Goal: Task Accomplishment & Management: Use online tool/utility

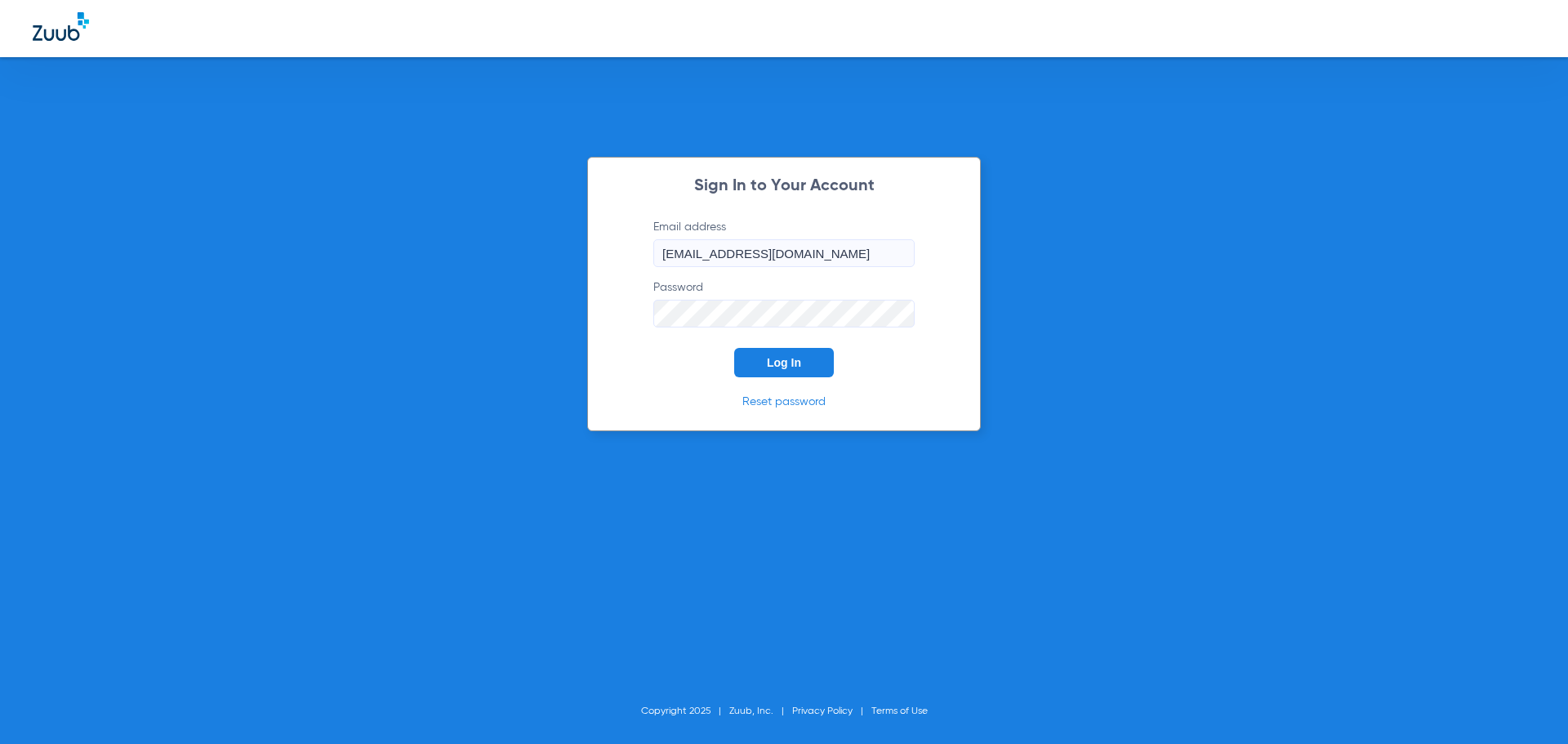
click at [793, 366] on span "Log In" at bounding box center [783, 361] width 34 height 13
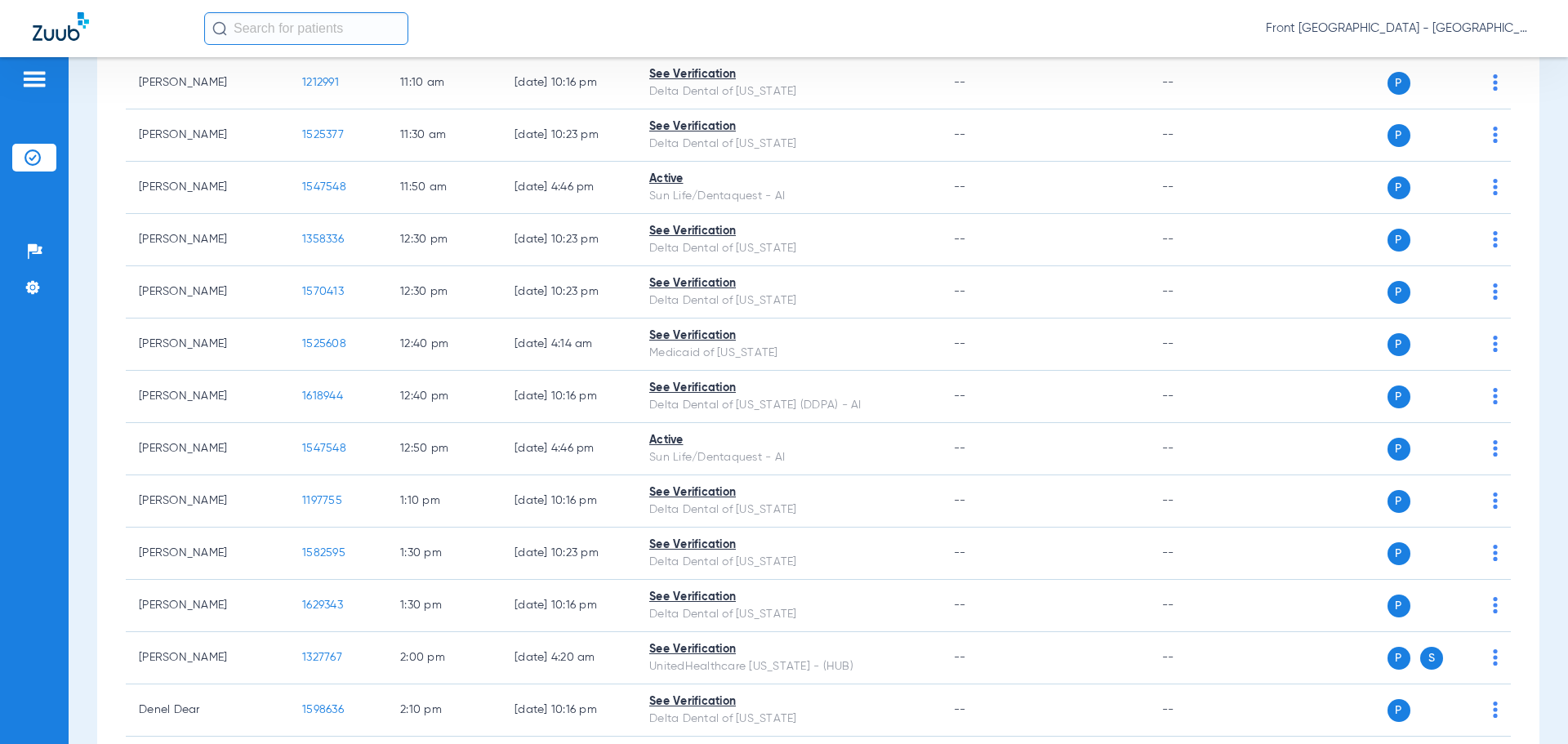
scroll to position [1470, 0]
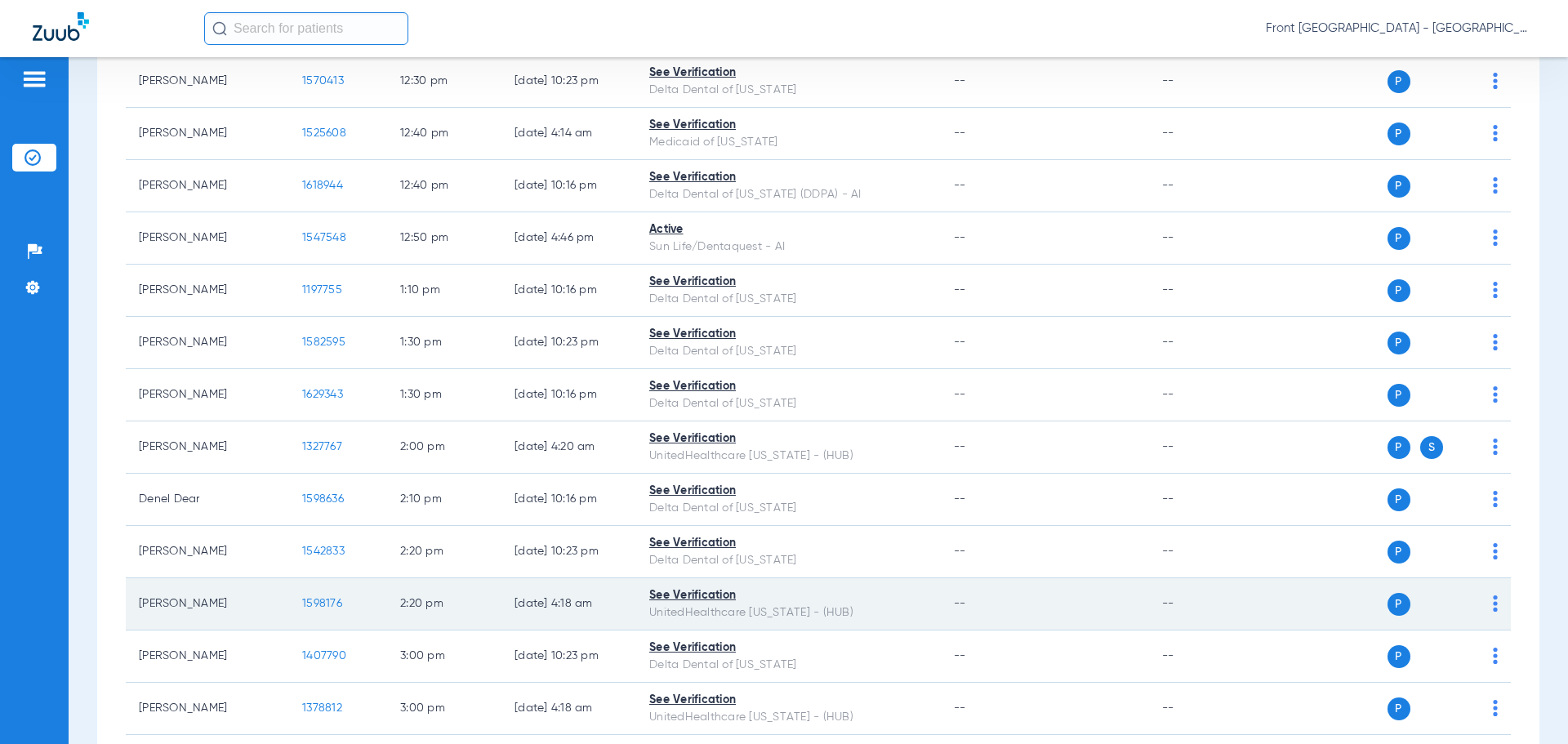
click at [327, 608] on span "1598176" at bounding box center [322, 604] width 40 height 12
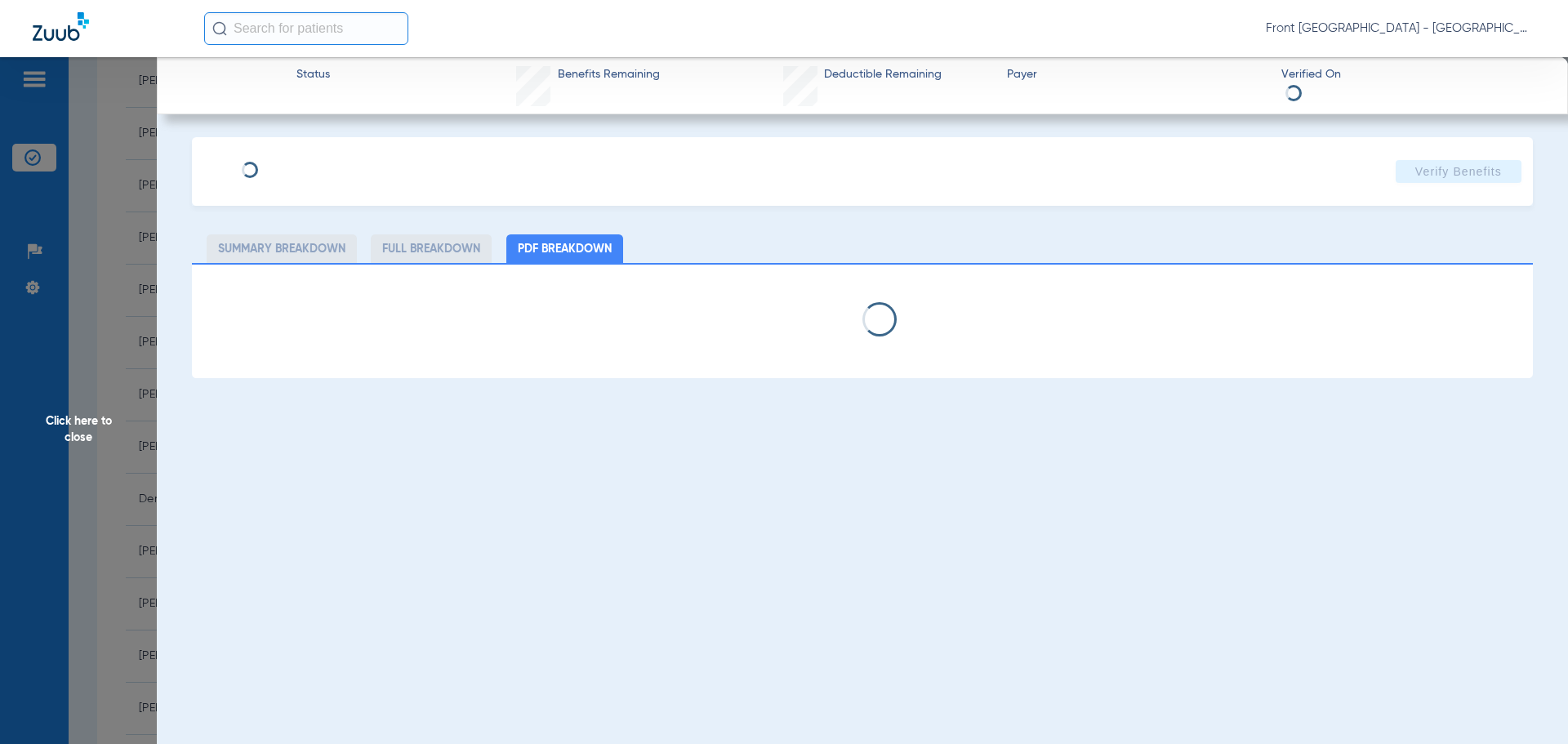
select select "page-width"
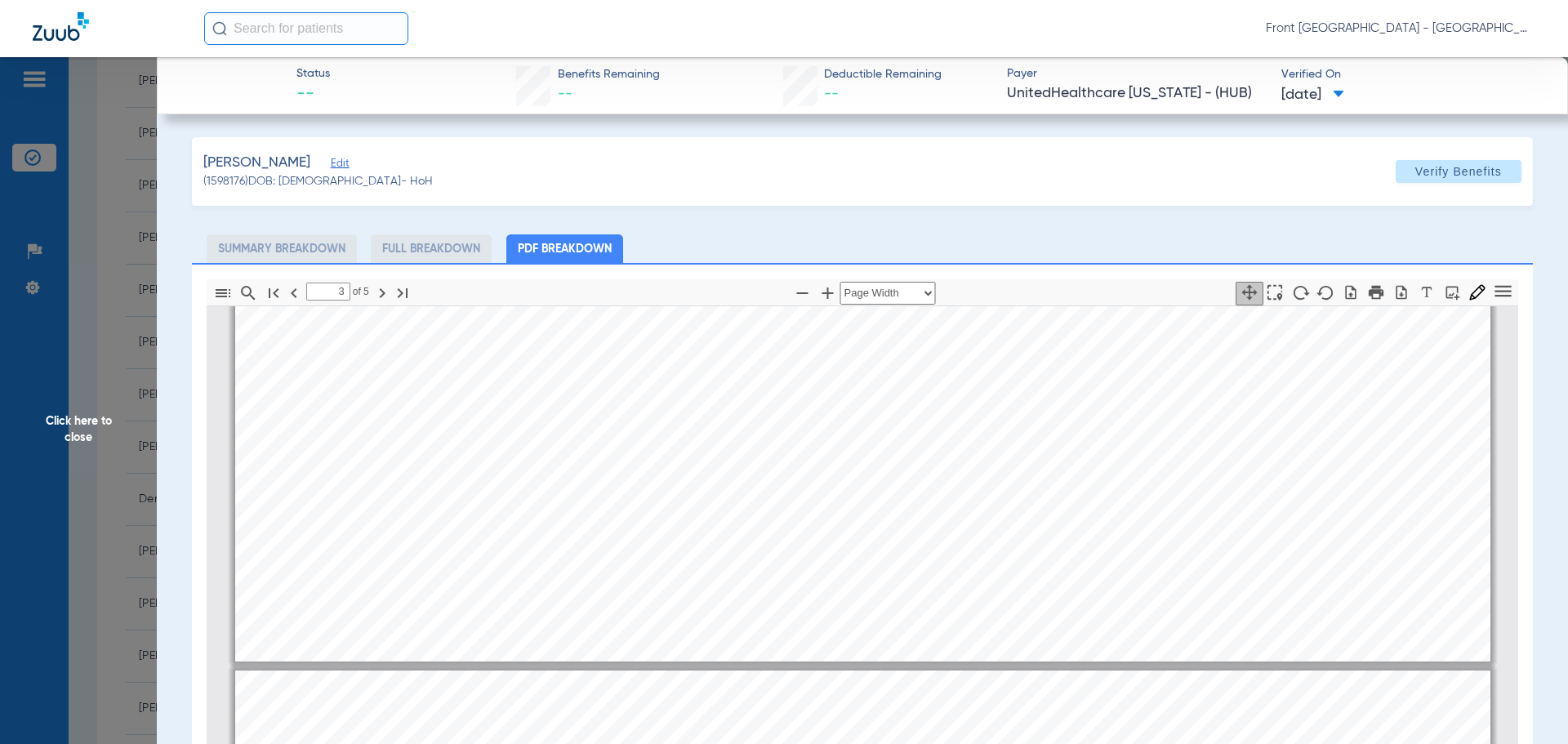
type input "4"
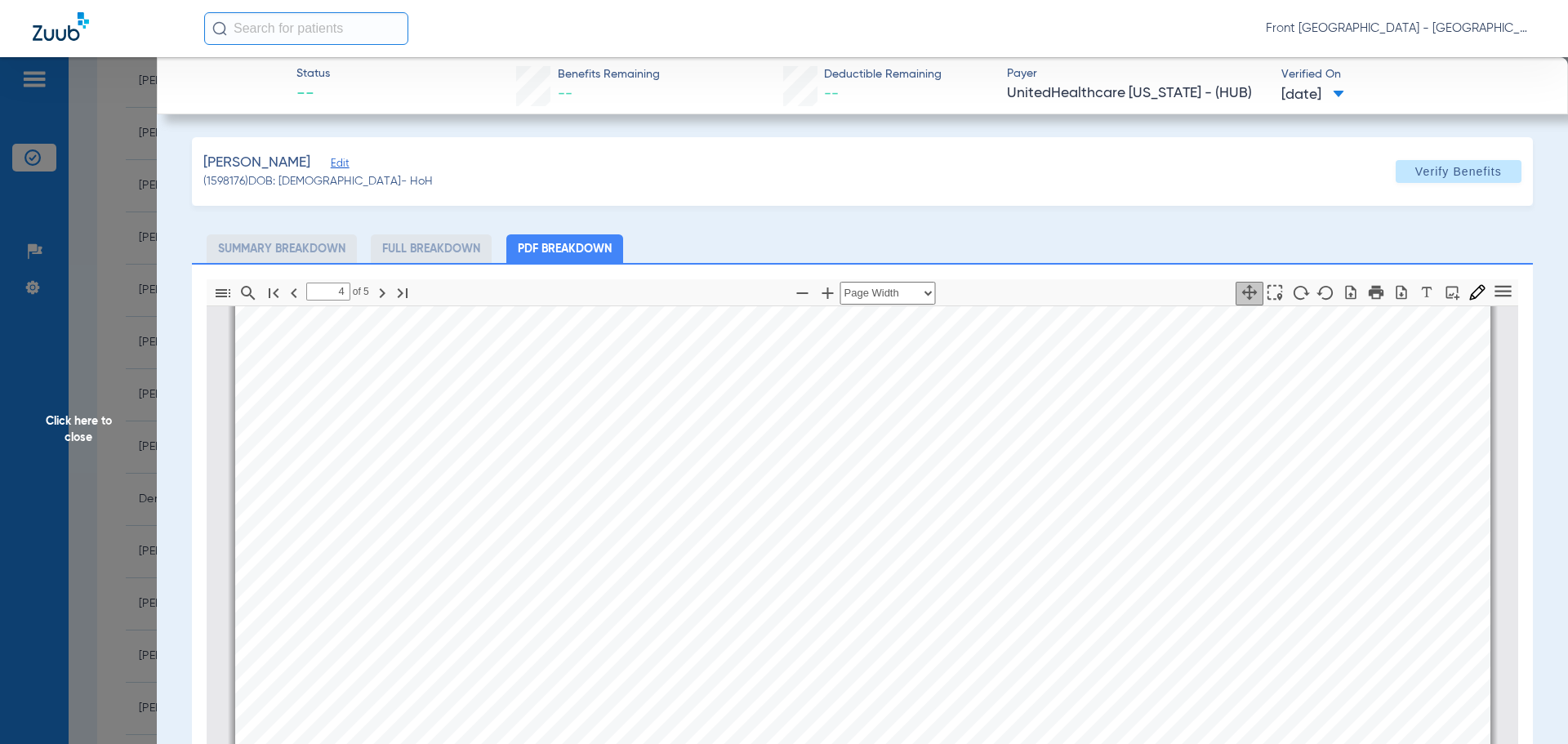
scroll to position [5722, 0]
click at [85, 422] on span "Click here to close" at bounding box center [78, 429] width 157 height 744
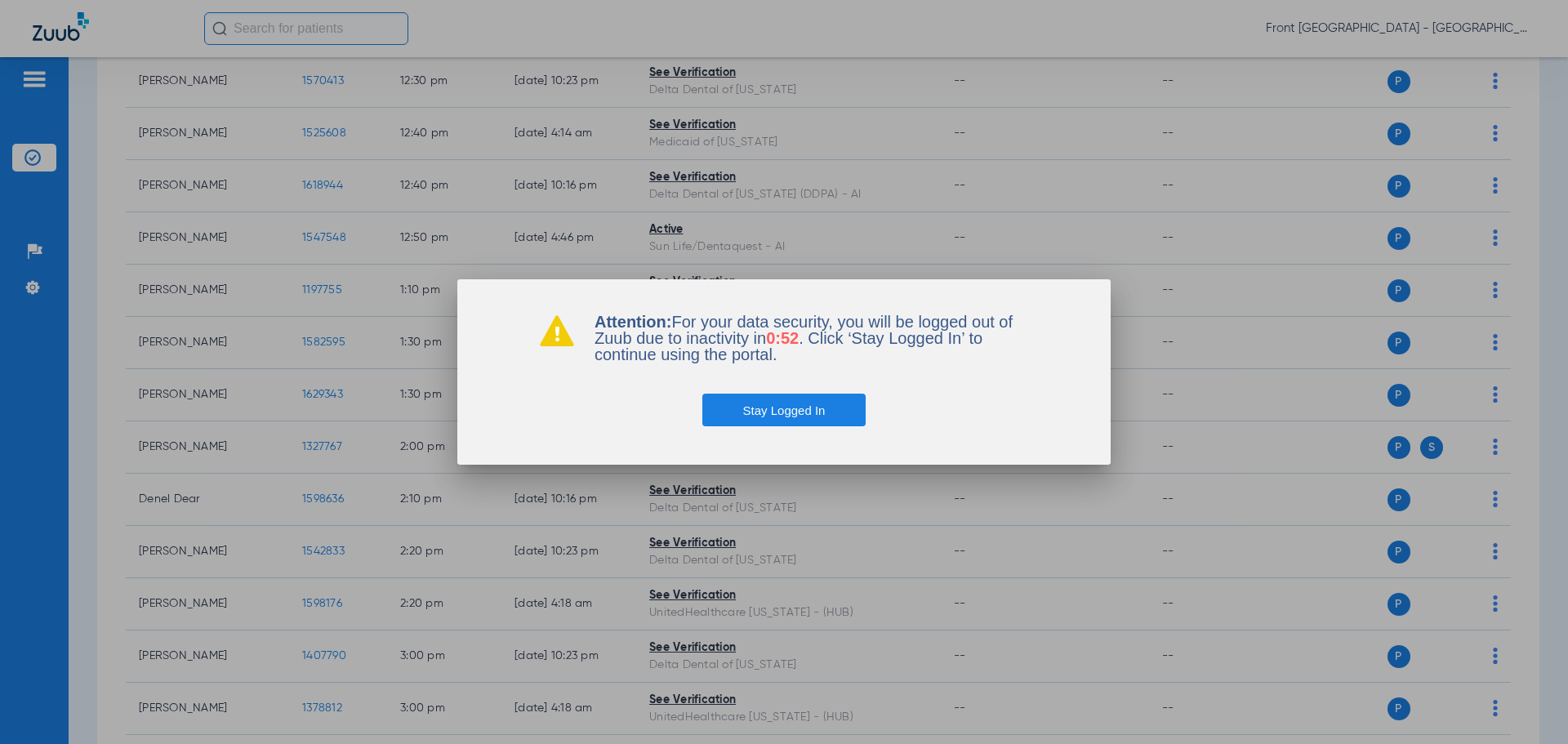
click at [752, 398] on button "Stay Logged In" at bounding box center [784, 410] width 164 height 33
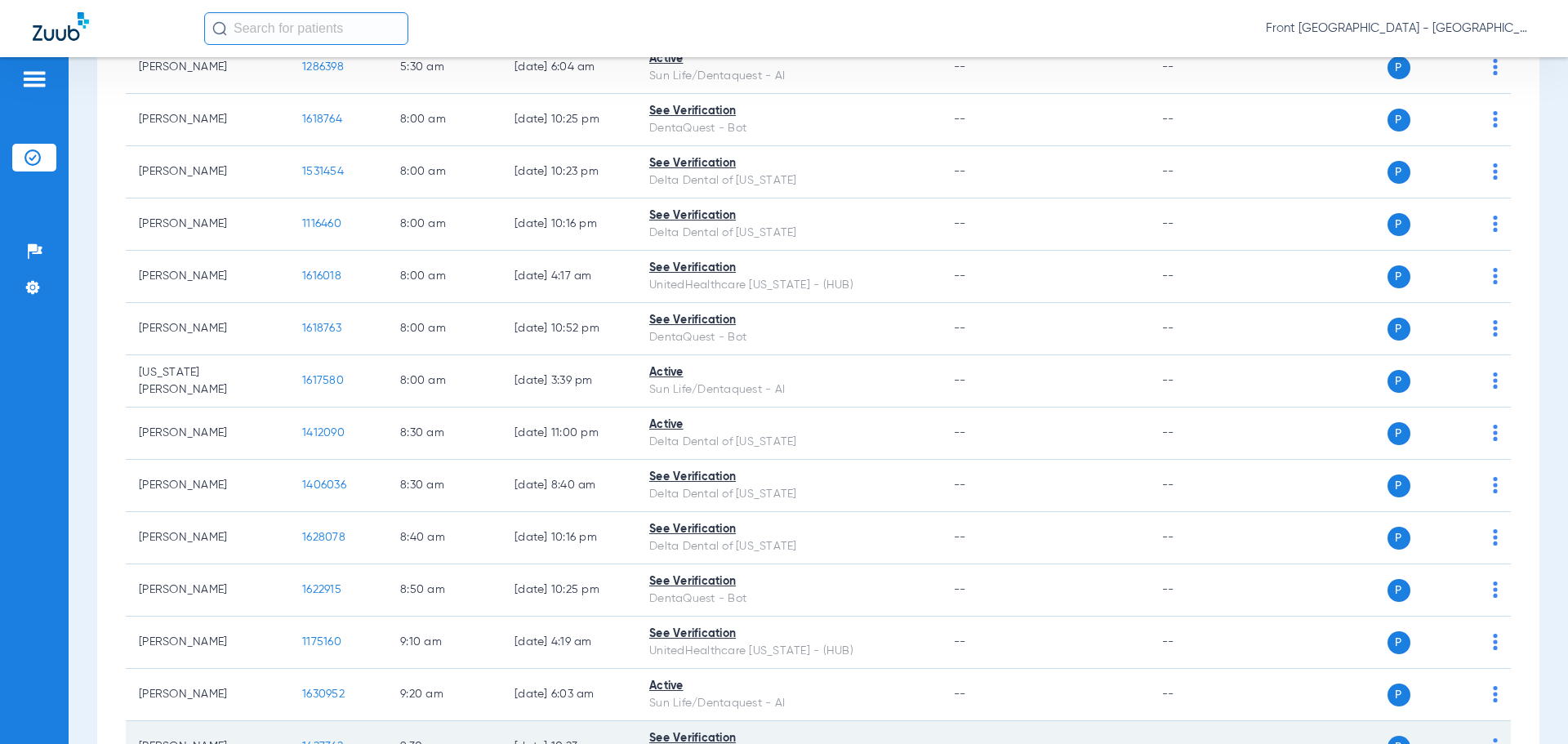
scroll to position [0, 0]
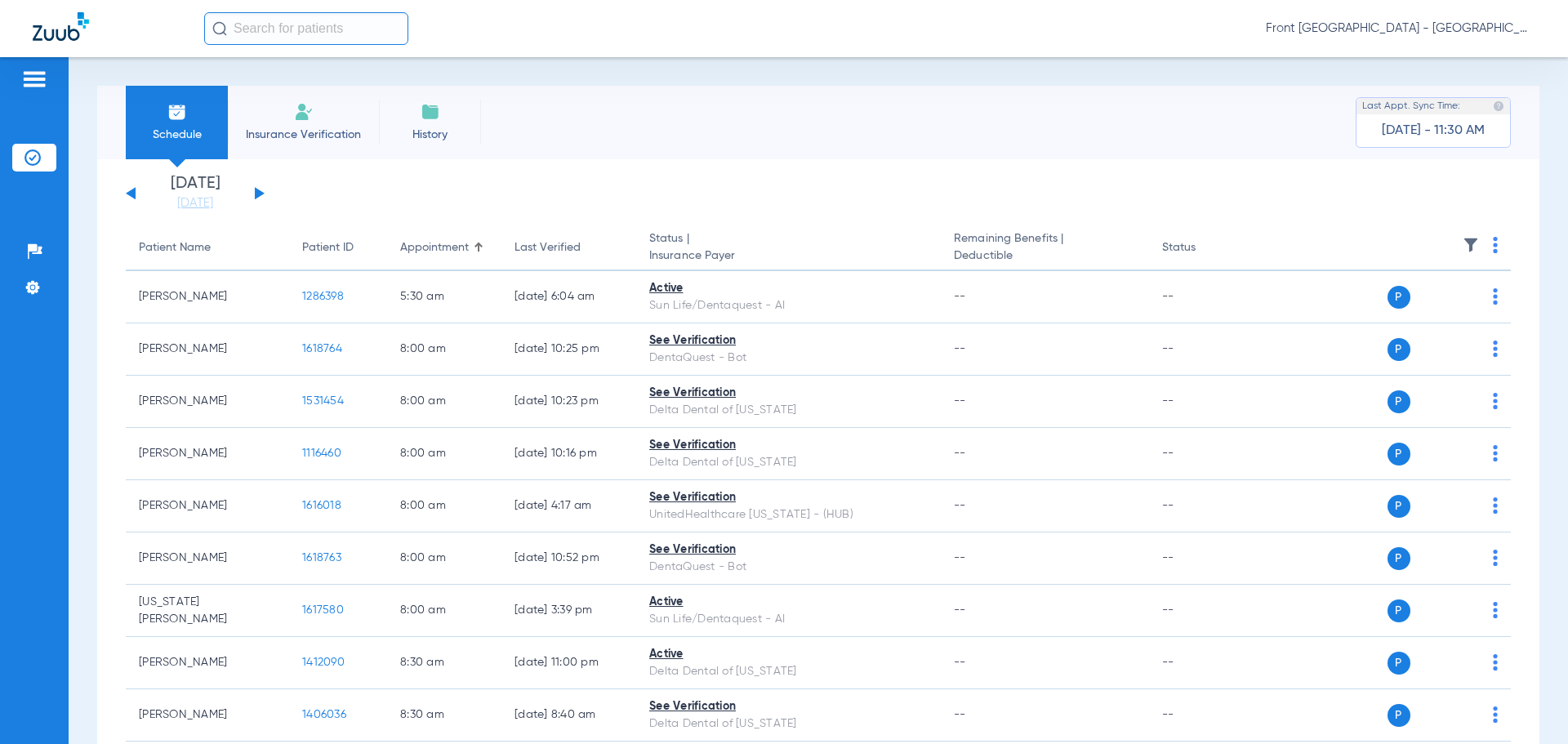
click at [258, 194] on button at bounding box center [260, 193] width 10 height 13
click at [931, 132] on div "Schedule Insurance Verification History Last Appt. Sync Time: [DATE] - 11:37 AM" at bounding box center [818, 122] width 1442 height 74
click at [1033, 116] on div "Schedule Insurance Verification History Last Appt. Sync Time: [DATE] - 11:37 AM" at bounding box center [818, 122] width 1442 height 74
click at [895, 135] on div "Schedule Insurance Verification History Last Appt. Sync Time: [DATE] - 11:37 AM" at bounding box center [818, 122] width 1442 height 74
click at [9, 505] on div "Patients Insurance Verification Setup Help Center Settings" at bounding box center [34, 429] width 69 height 744
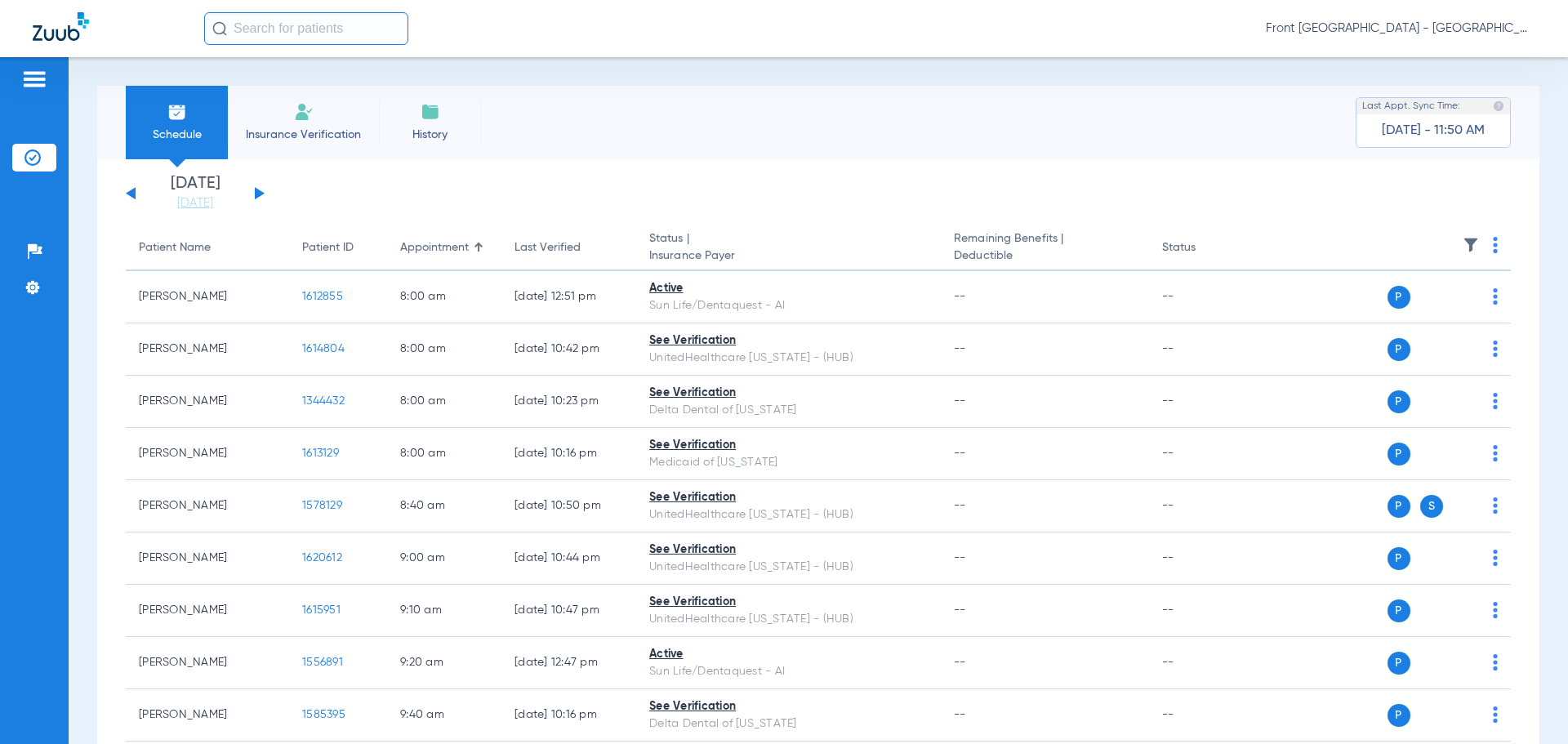
click at [776, 134] on div "Schedule Insurance Verification History Last Appt. Sync Time: [DATE] - 11:50 AM" at bounding box center [818, 122] width 1442 height 74
click at [133, 189] on button at bounding box center [131, 193] width 10 height 13
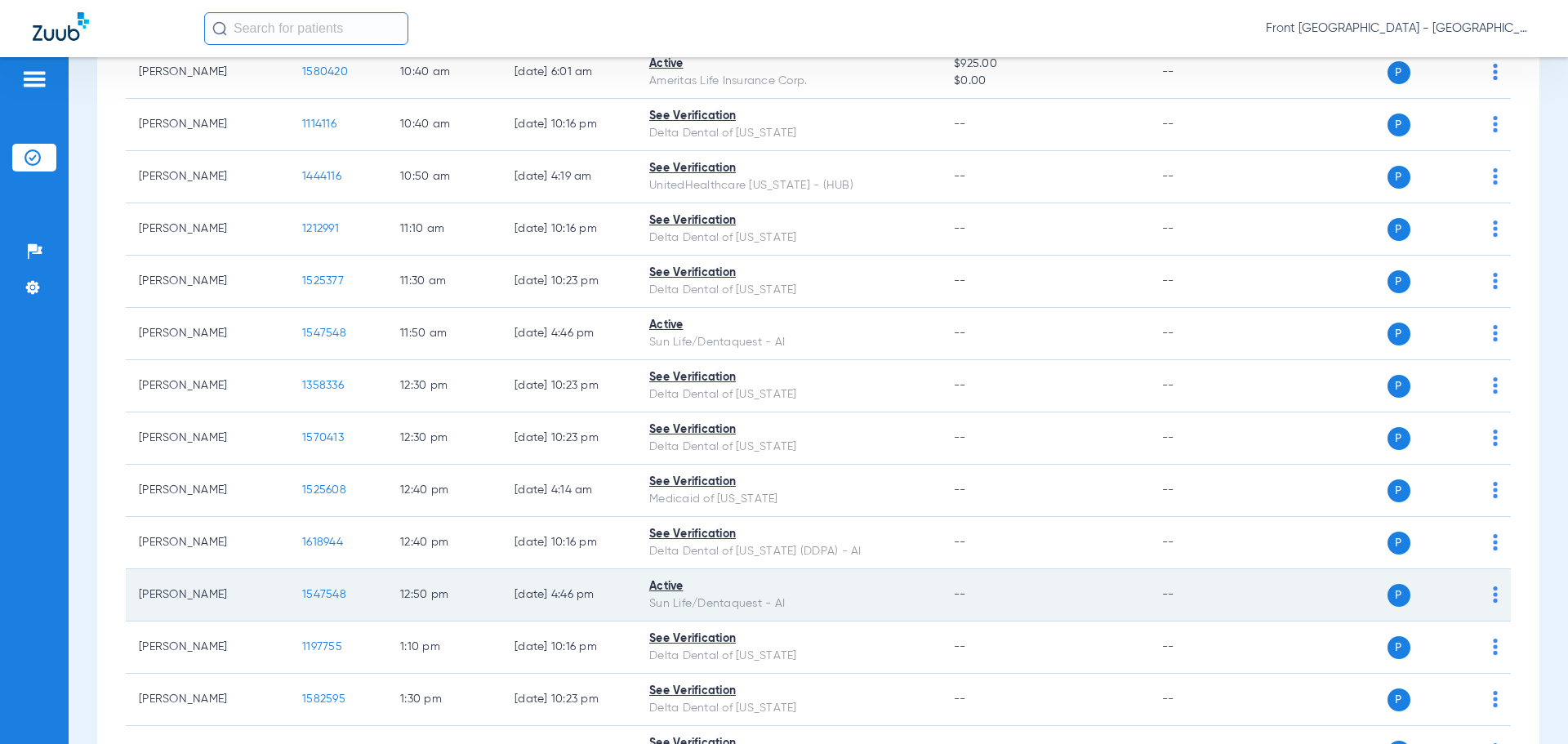
scroll to position [1061, 0]
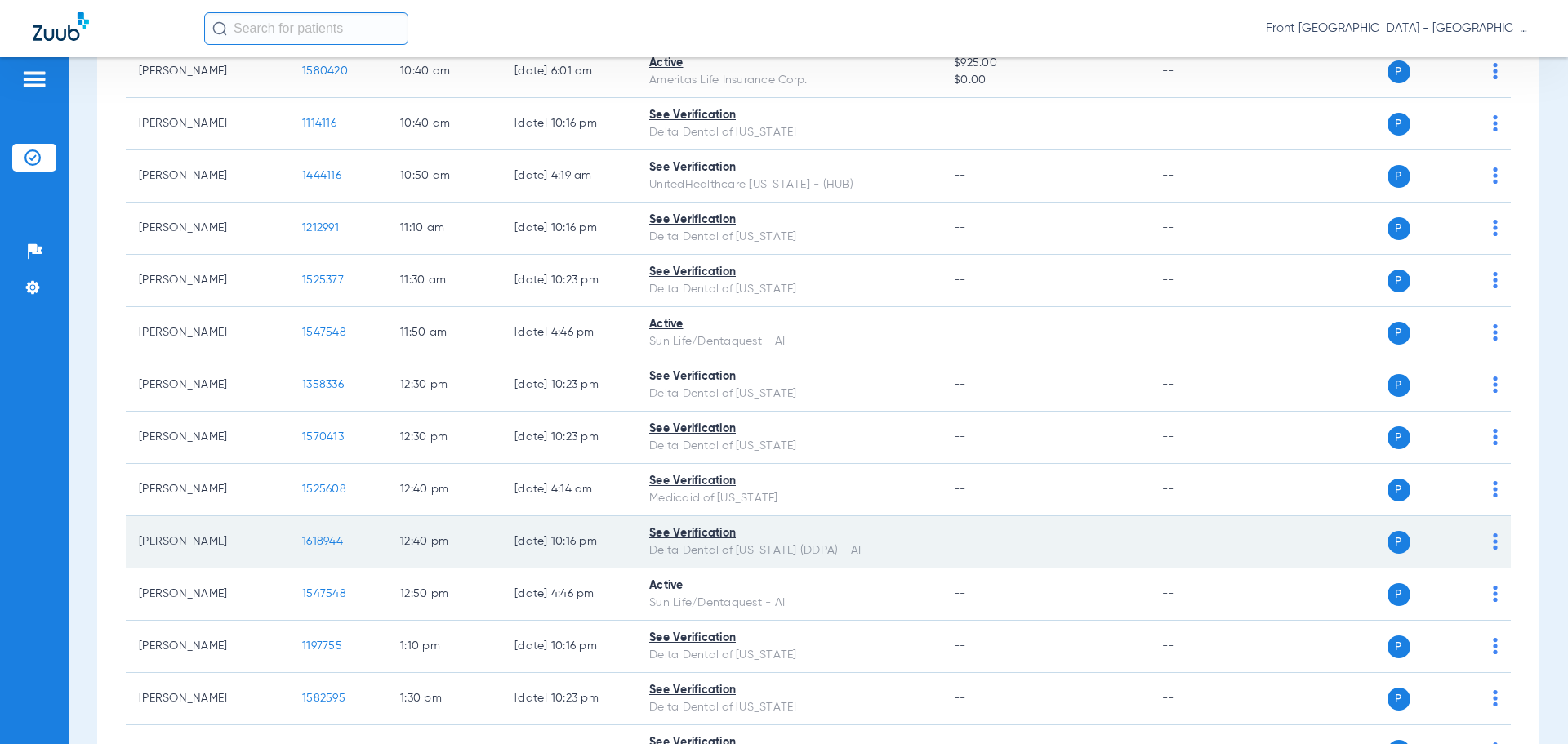
click at [320, 541] on span "1618944" at bounding box center [323, 542] width 41 height 12
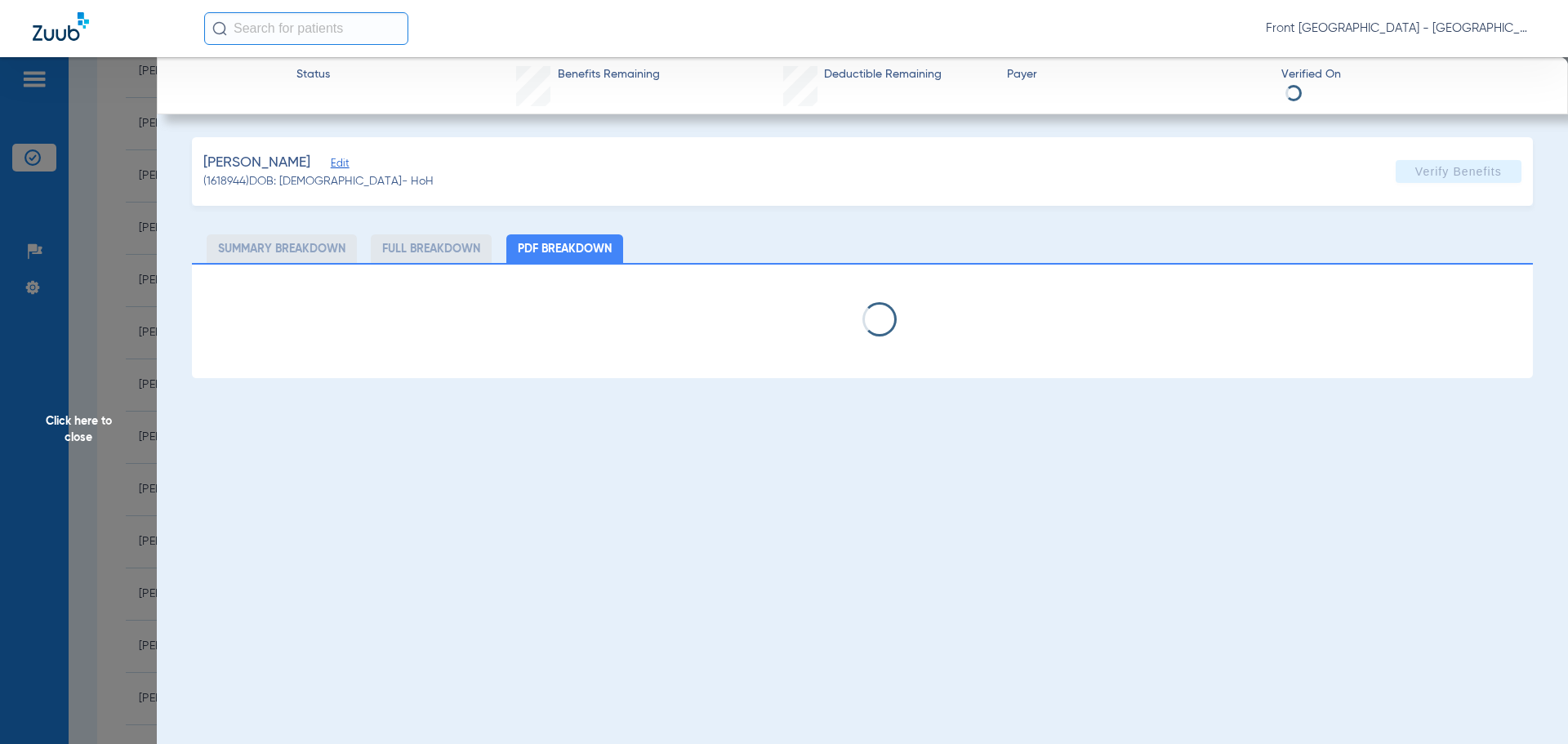
select select "page-width"
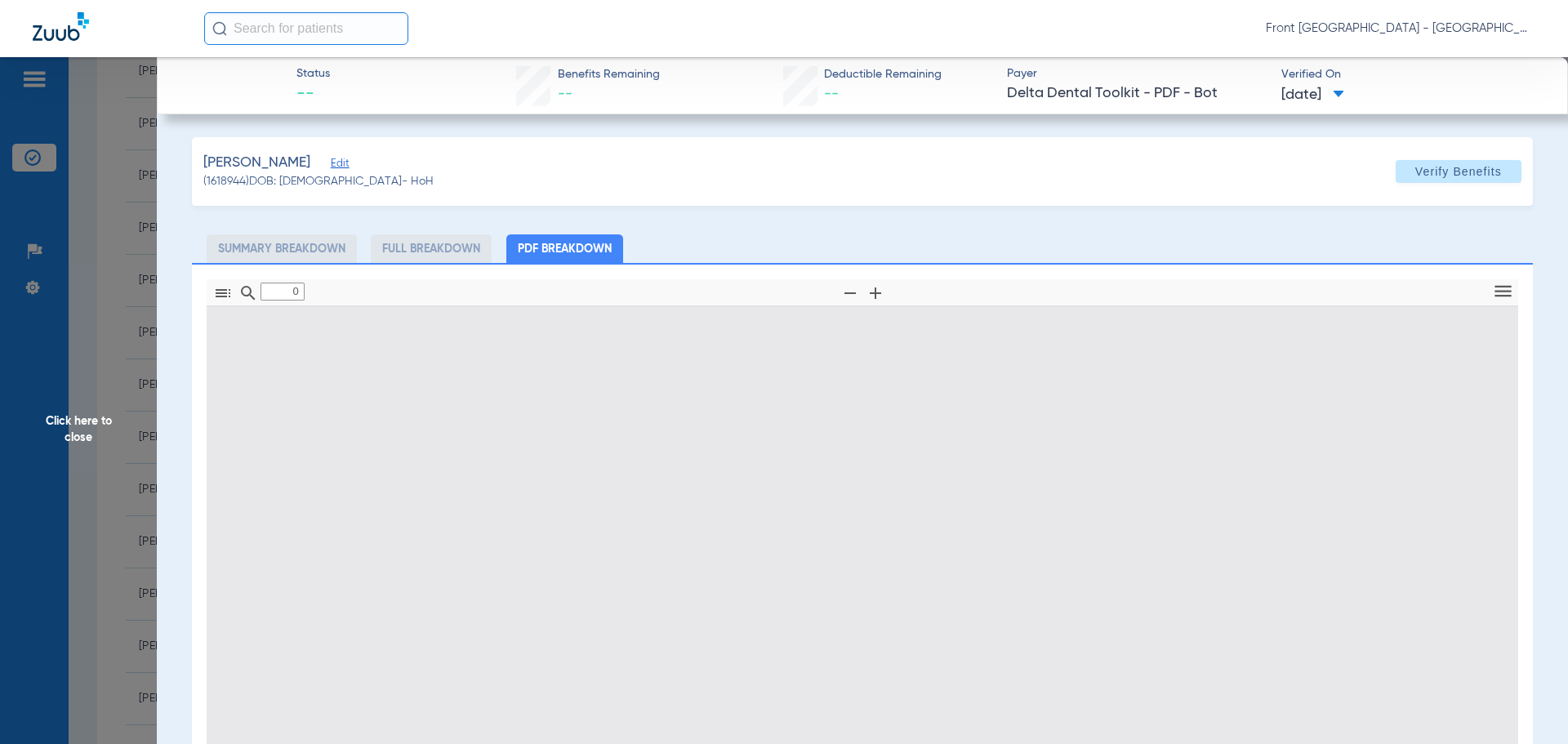
type input "1"
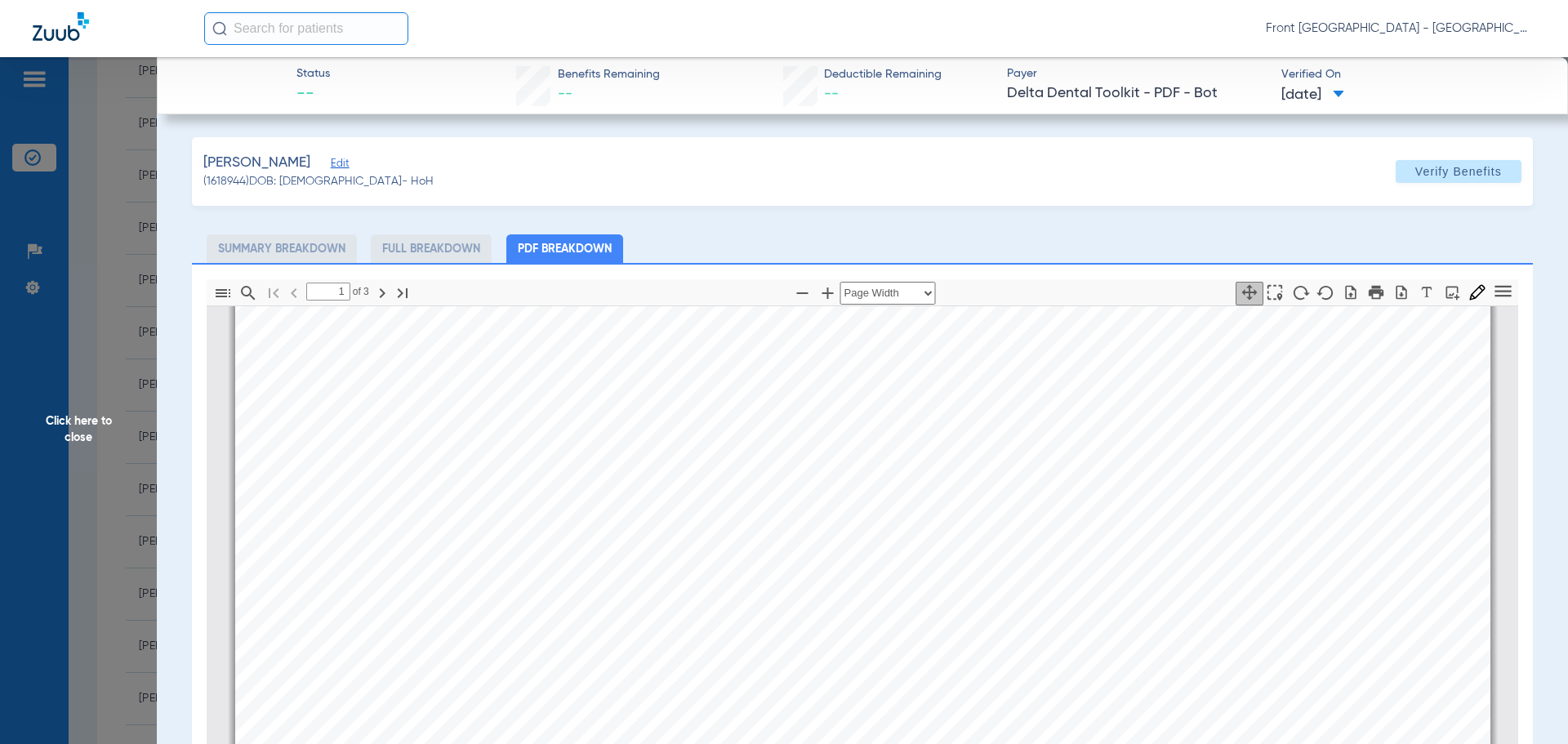
scroll to position [579, 0]
click at [88, 416] on span "Click here to close" at bounding box center [78, 429] width 157 height 744
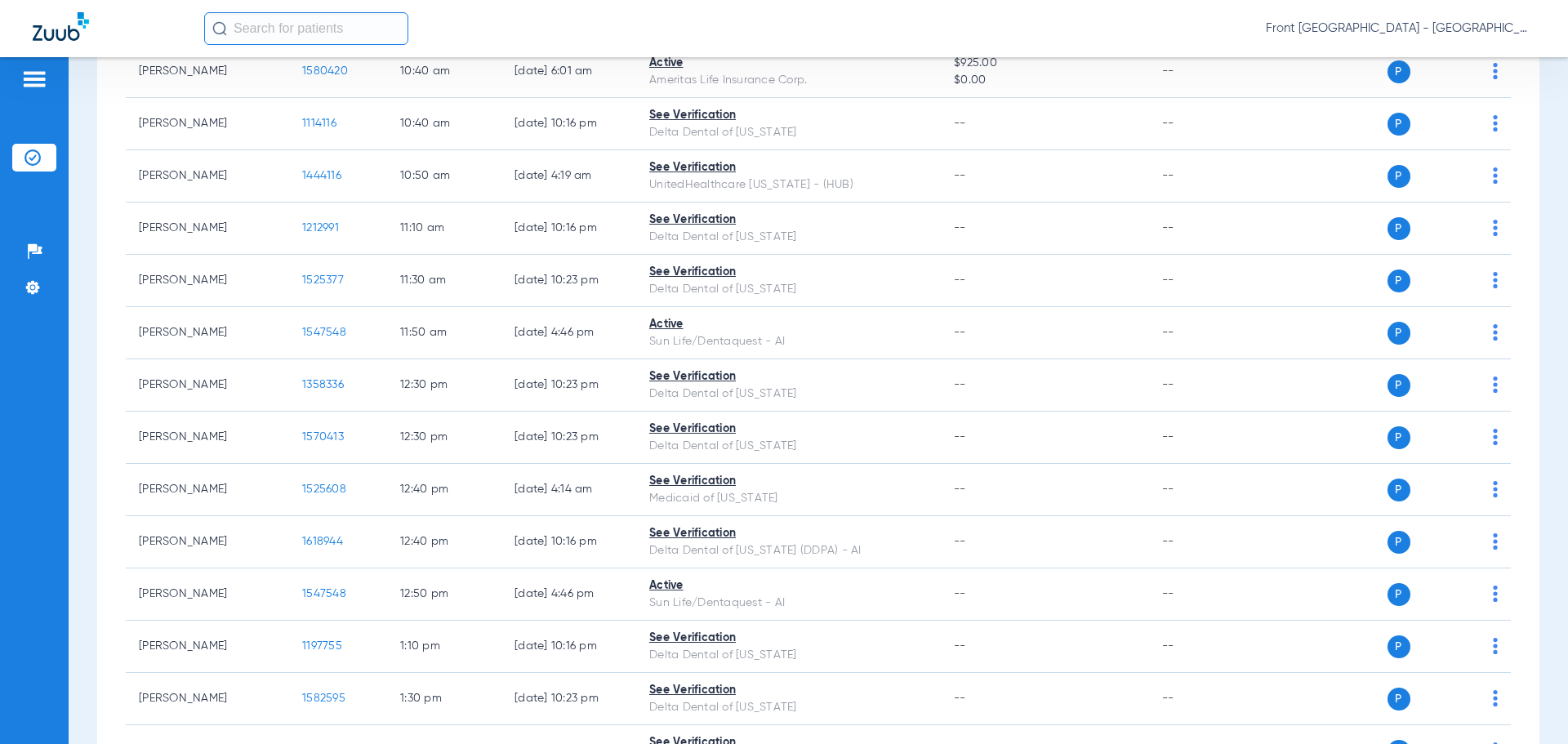
click at [601, 39] on div "Front [GEOGRAPHIC_DATA] - [GEOGRAPHIC_DATA] | My Community Dental Centers" at bounding box center [870, 29] width 1332 height 33
click at [501, 42] on div "Front [GEOGRAPHIC_DATA] - [GEOGRAPHIC_DATA] | My Community Dental Centers" at bounding box center [870, 29] width 1332 height 33
click at [481, 26] on div "Front [GEOGRAPHIC_DATA] - [GEOGRAPHIC_DATA] | My Community Dental Centers" at bounding box center [870, 29] width 1332 height 33
click at [574, 28] on div "Front [GEOGRAPHIC_DATA] - [GEOGRAPHIC_DATA] | My Community Dental Centers" at bounding box center [870, 29] width 1332 height 33
click at [1181, 39] on div "Front [GEOGRAPHIC_DATA] - [GEOGRAPHIC_DATA] | My Community Dental Centers" at bounding box center [870, 29] width 1332 height 33
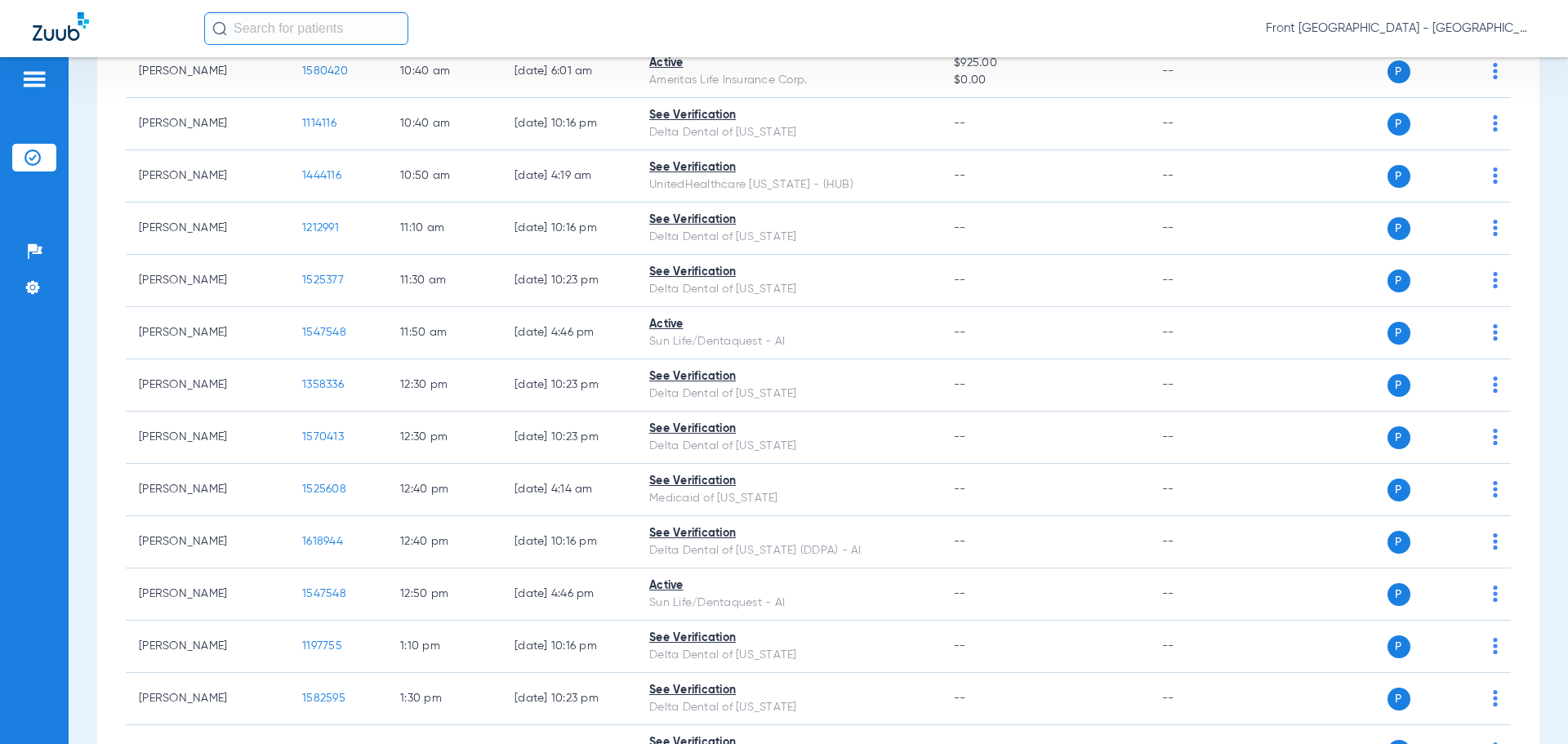
click at [1035, 23] on div "Front [GEOGRAPHIC_DATA] - [GEOGRAPHIC_DATA] | My Community Dental Centers" at bounding box center [870, 29] width 1332 height 33
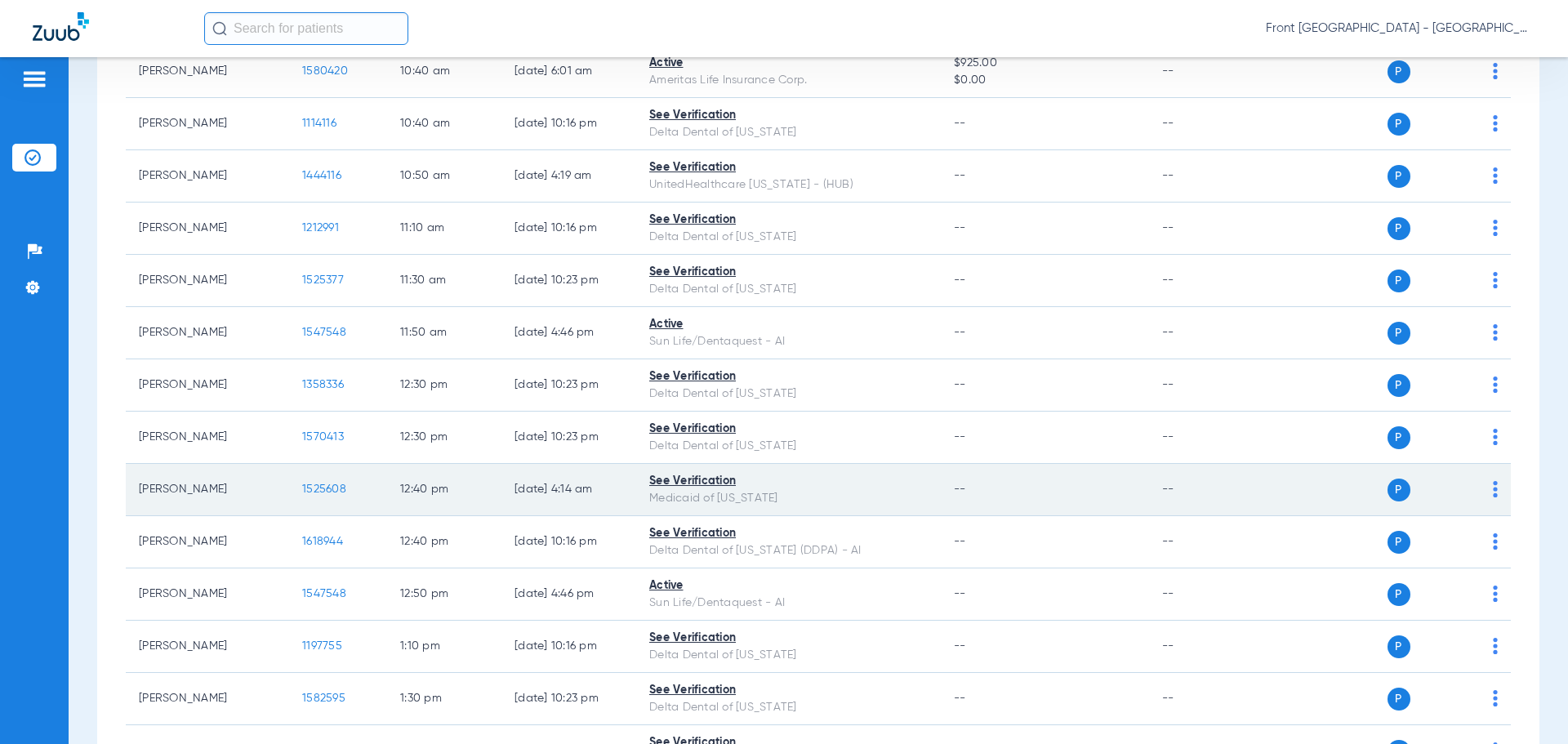
click at [315, 488] on span "1525608" at bounding box center [325, 489] width 45 height 12
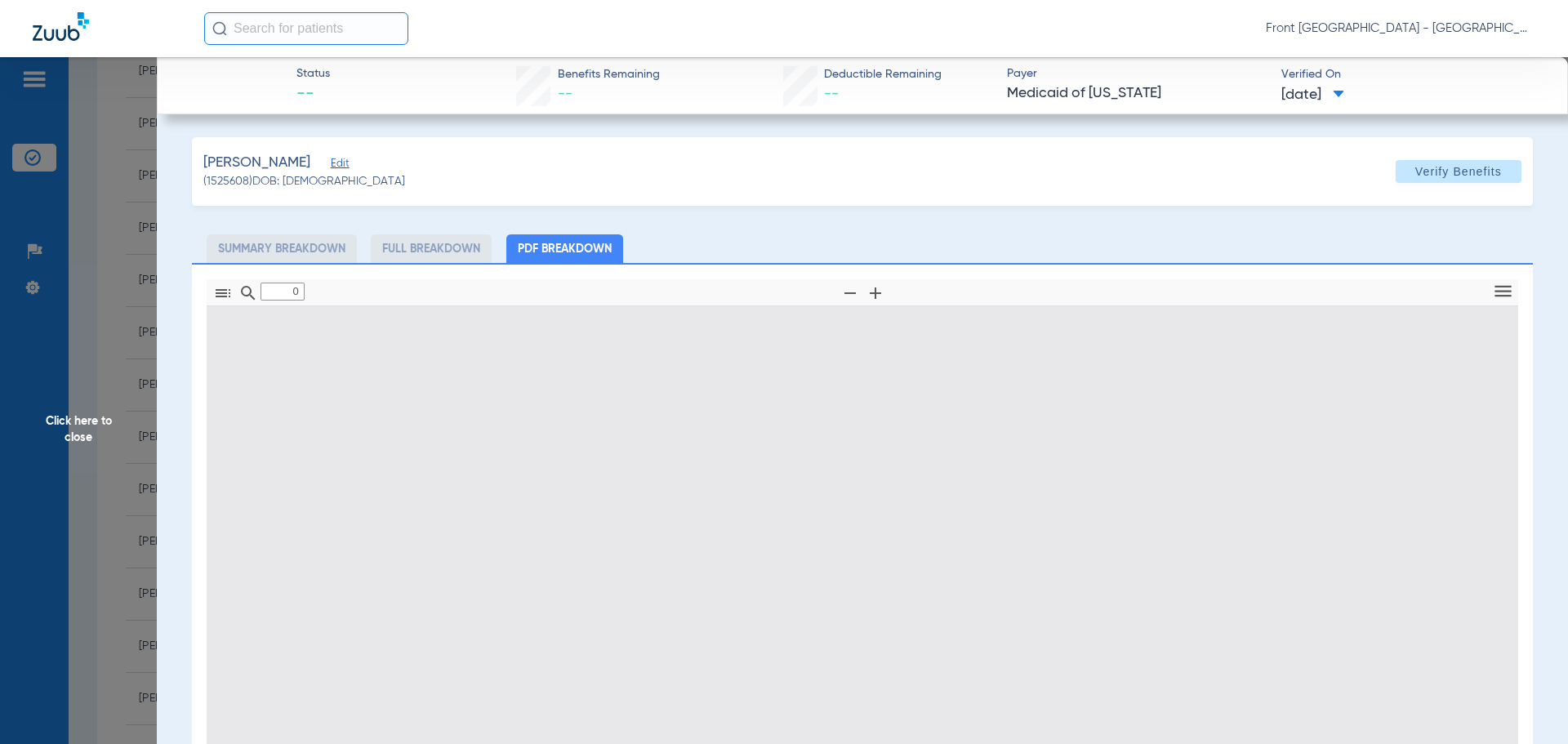
type input "1"
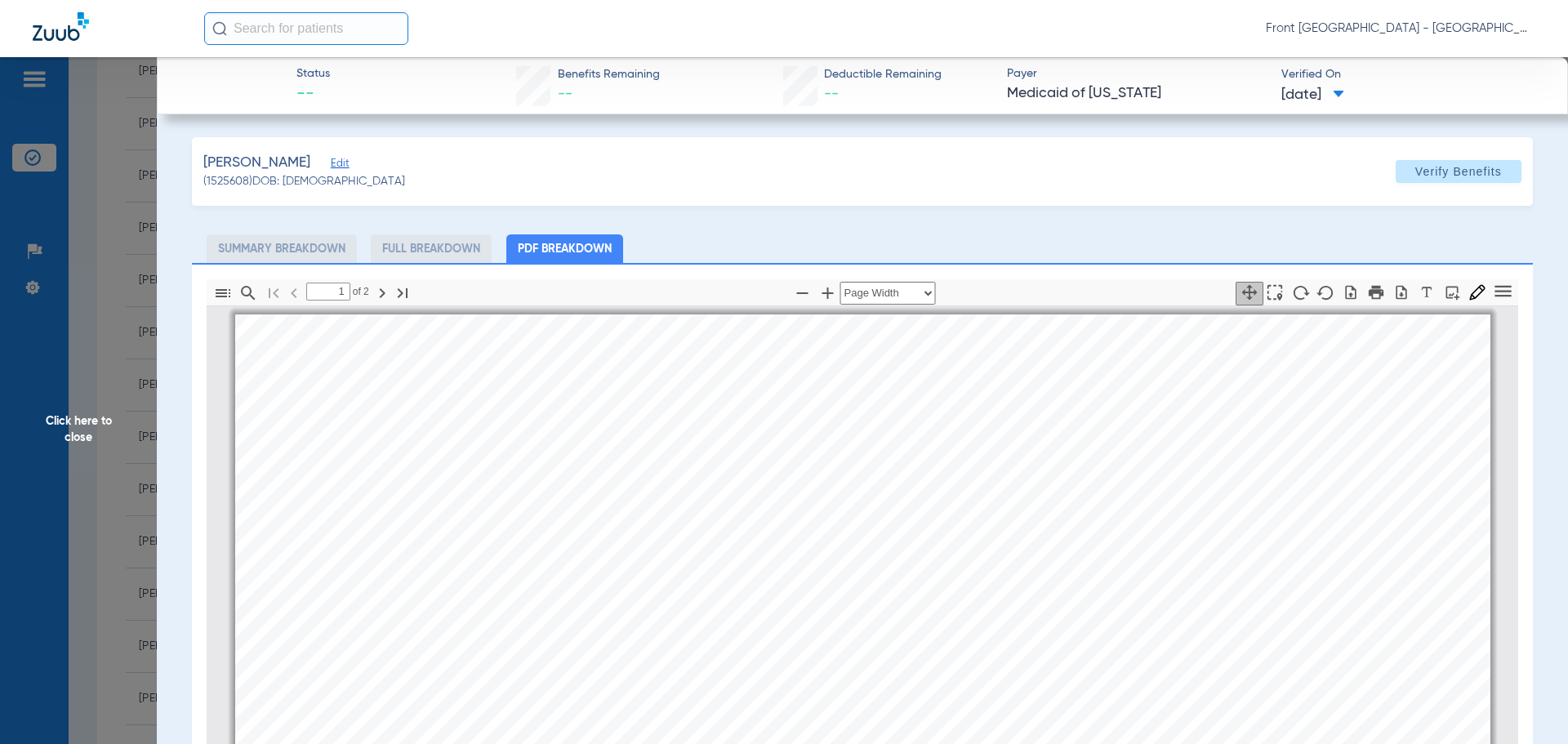
scroll to position [8, 0]
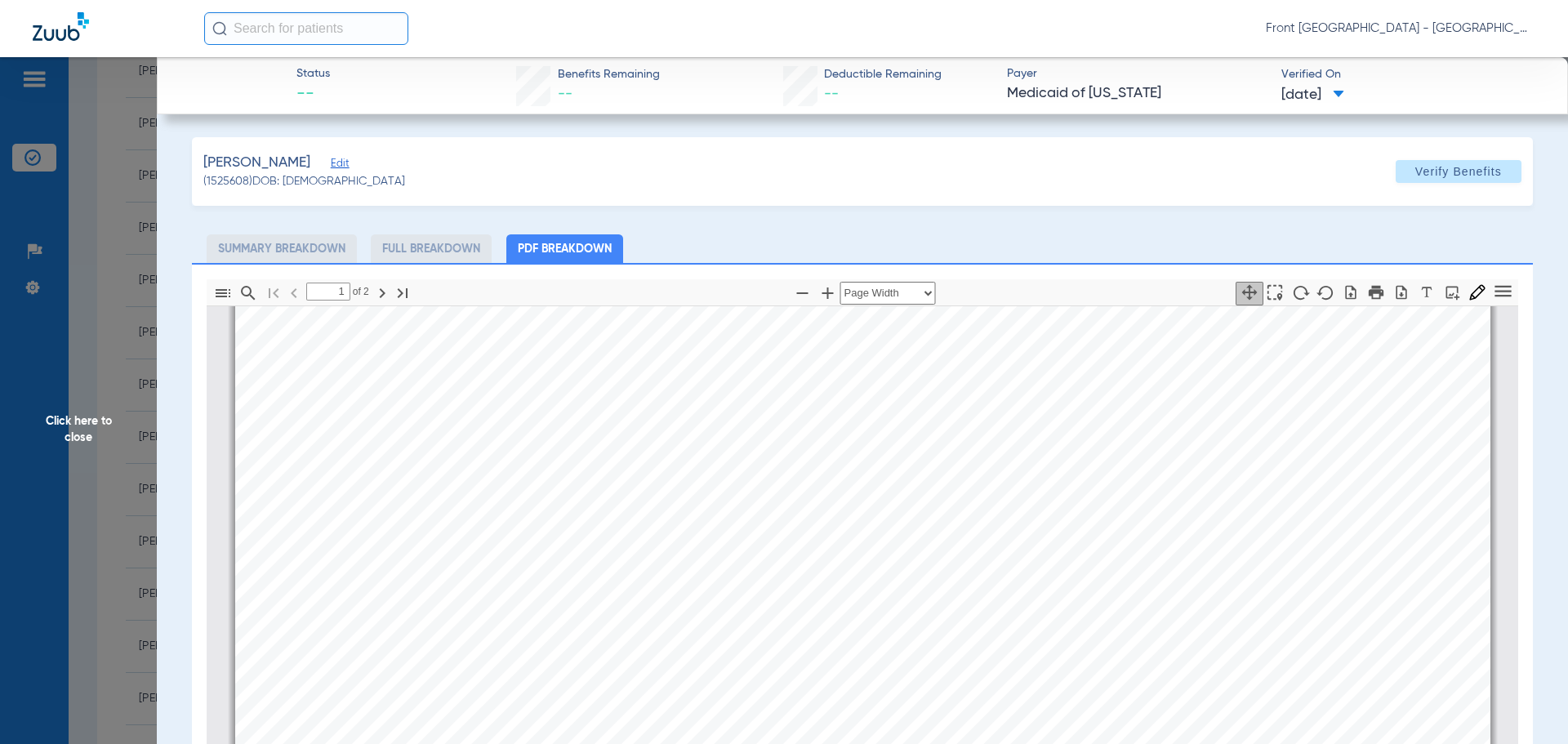
click at [214, 85] on div "Status -- Benefits Remaining -- Deductible Remaining -- Payer Medicaid of [US_S…" at bounding box center [862, 85] width 1411 height 57
click at [66, 422] on span "Click here to close" at bounding box center [78, 429] width 157 height 744
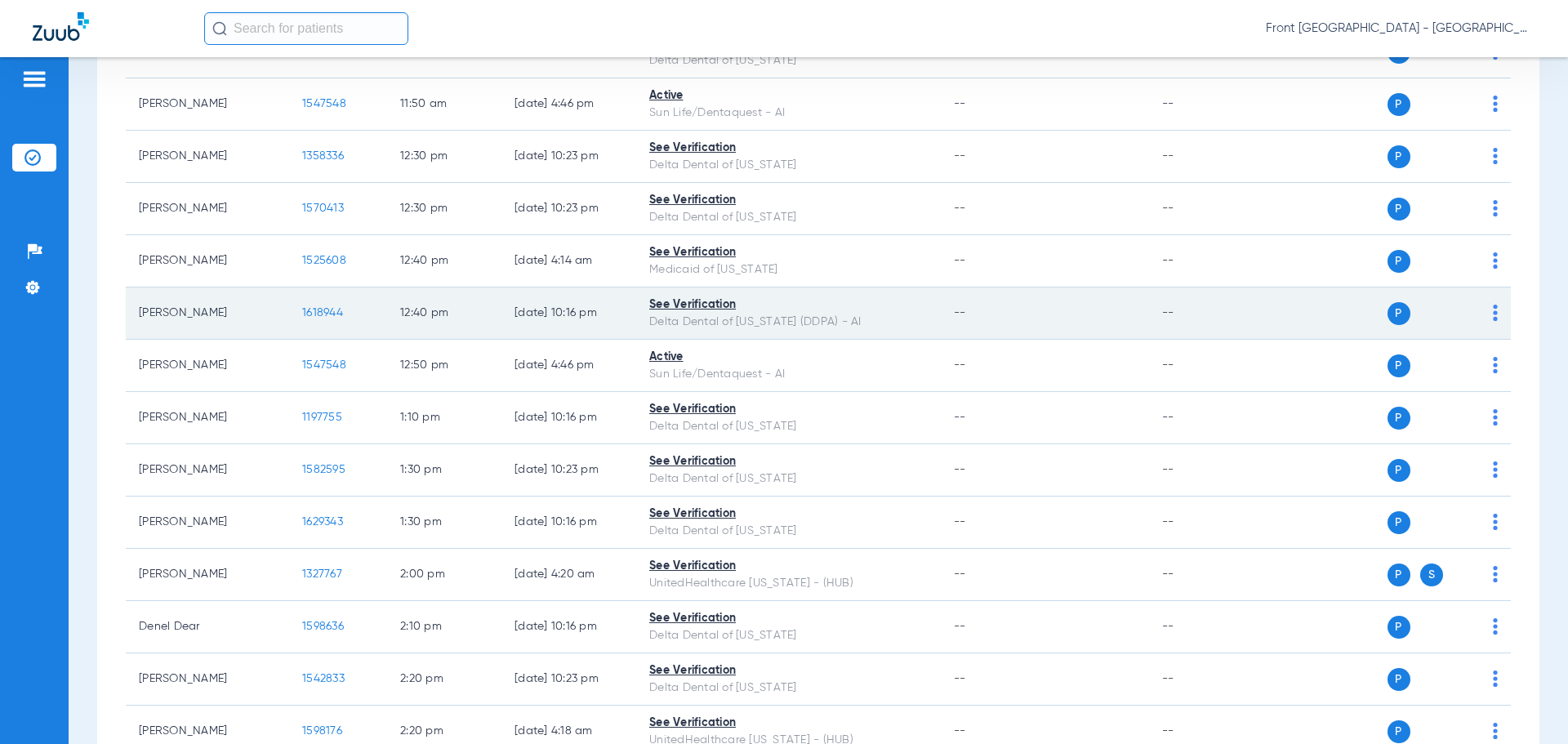
scroll to position [1387, 0]
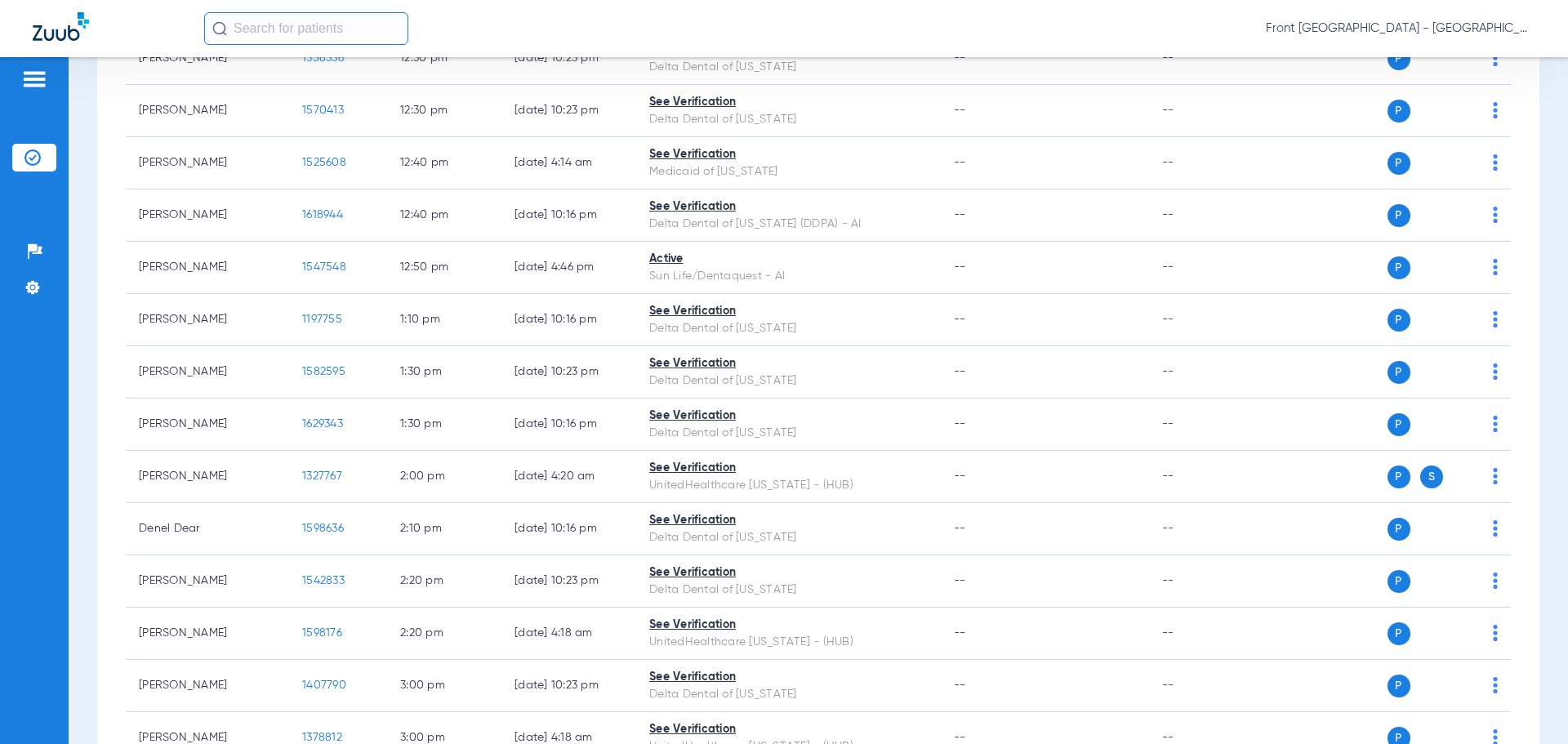
click at [475, 46] on div "Front [GEOGRAPHIC_DATA] - [GEOGRAPHIC_DATA] | My Community Dental Centers" at bounding box center [784, 28] width 1568 height 57
click at [1009, 32] on div "Front [GEOGRAPHIC_DATA] - [GEOGRAPHIC_DATA] | My Community Dental Centers" at bounding box center [870, 29] width 1332 height 33
click at [625, 23] on div "Front [GEOGRAPHIC_DATA] - [GEOGRAPHIC_DATA] | My Community Dental Centers" at bounding box center [870, 29] width 1332 height 33
